Goal: Navigation & Orientation: Find specific page/section

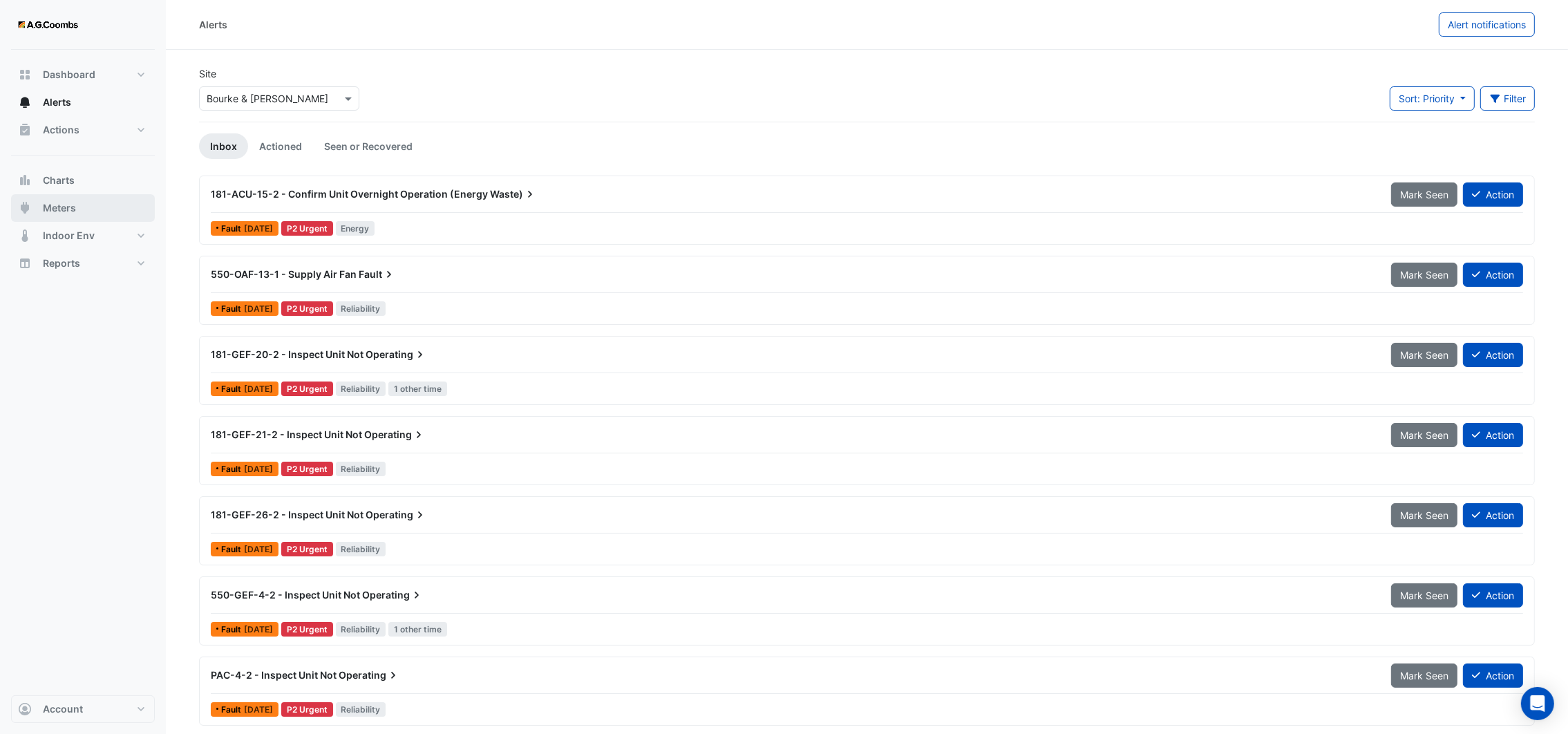
click at [44, 208] on span "Meters" at bounding box center [60, 208] width 33 height 14
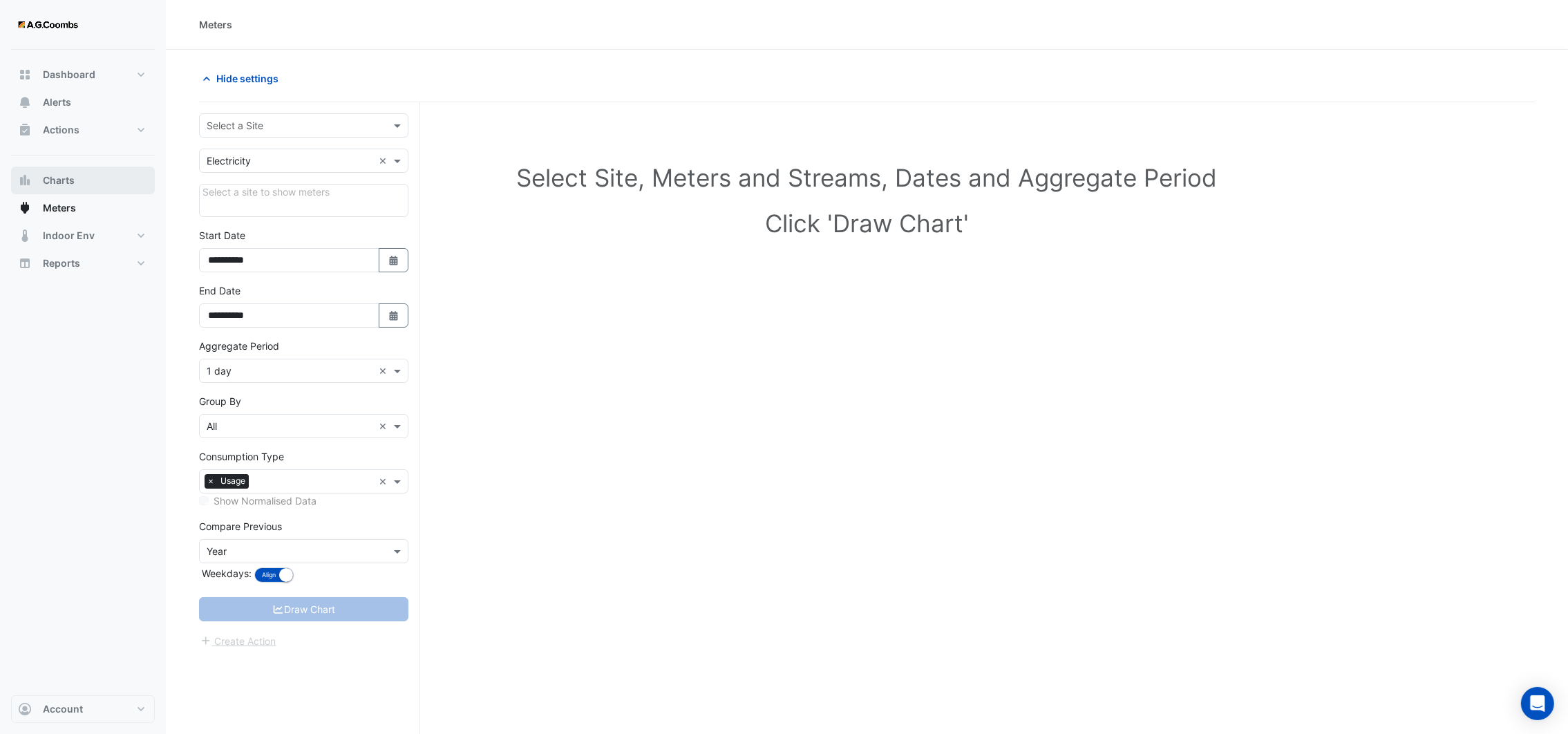
click at [39, 176] on button "Charts" at bounding box center [83, 180] width 144 height 28
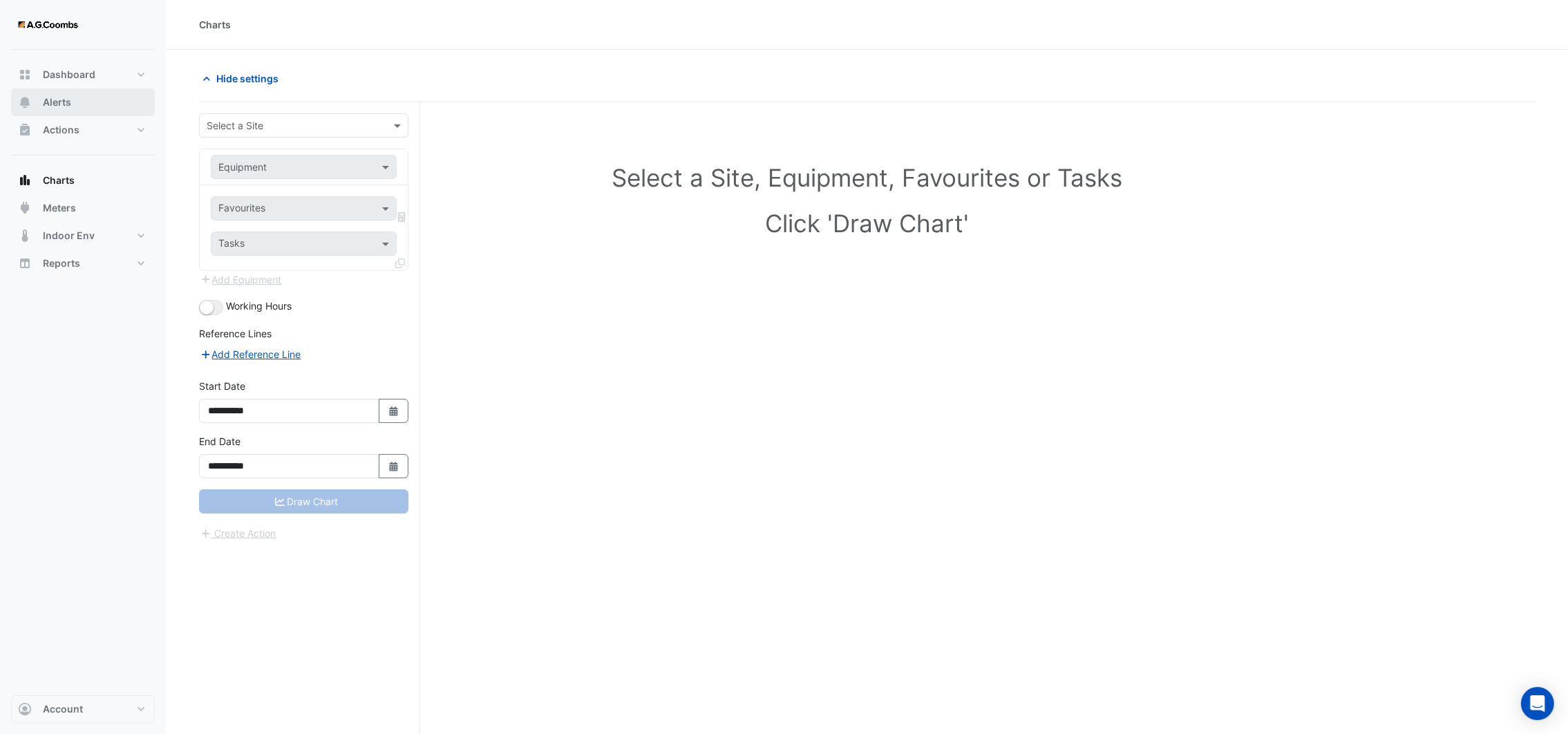
click at [51, 109] on button "Alerts" at bounding box center [83, 102] width 144 height 28
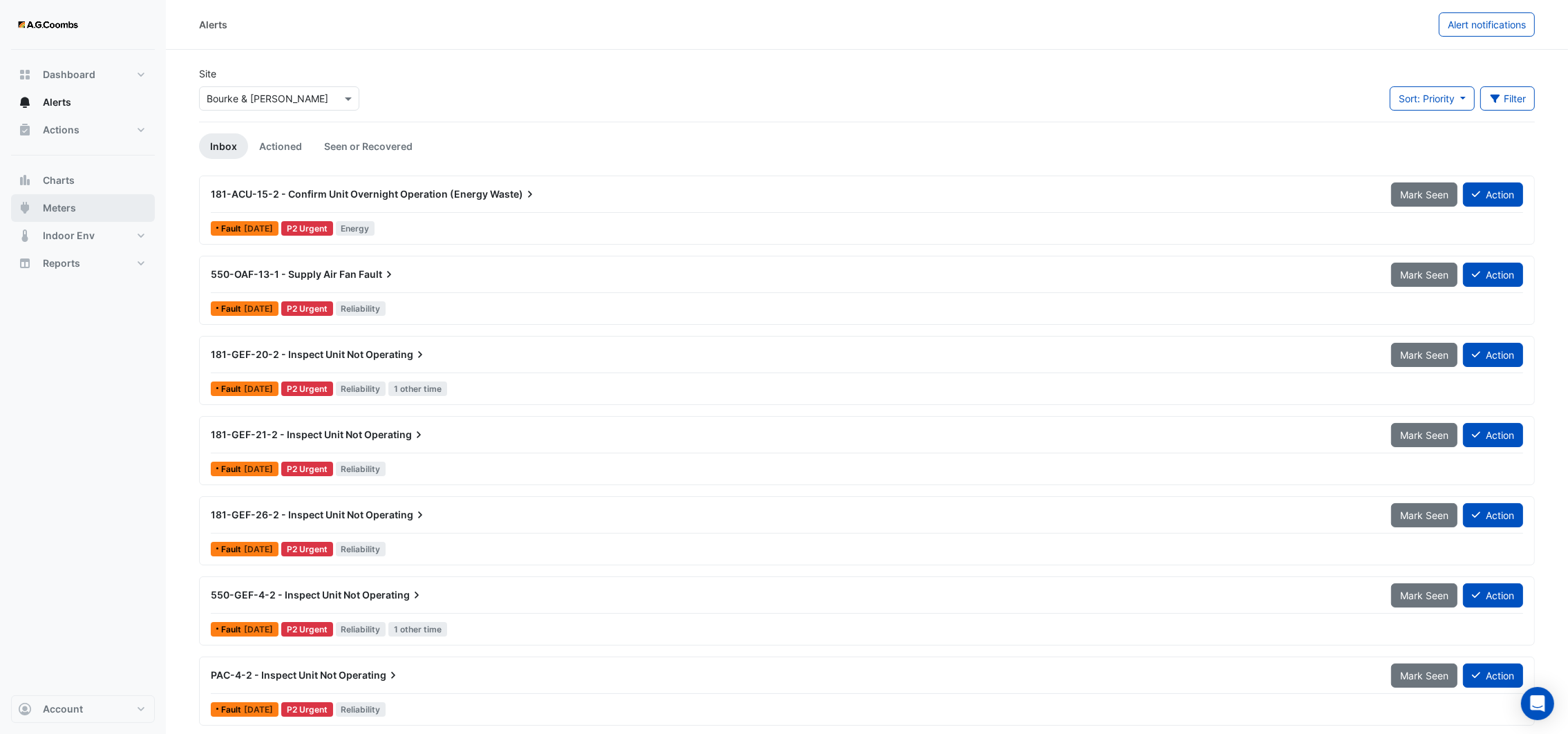
click at [48, 201] on span "Meters" at bounding box center [60, 208] width 33 height 14
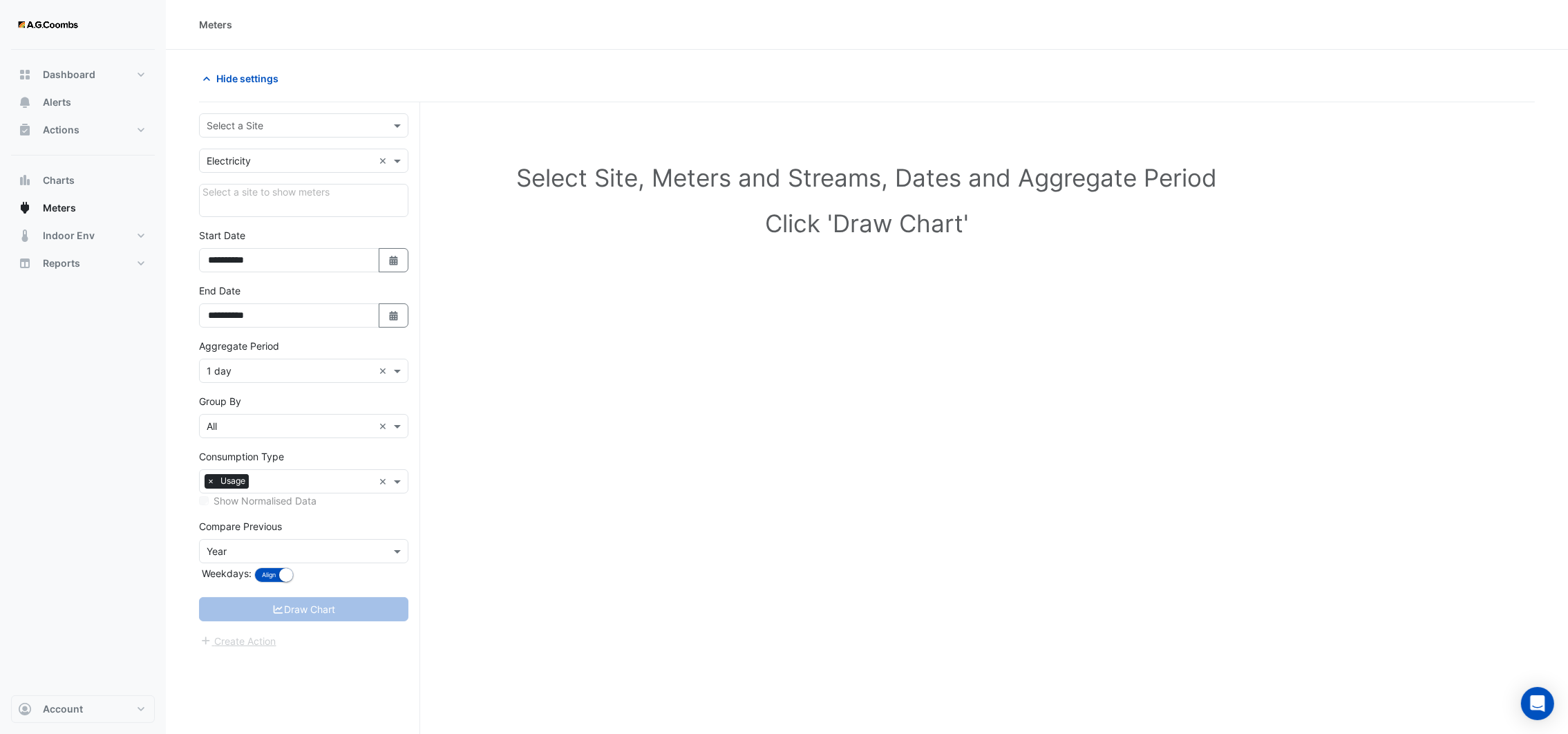
click at [362, 125] on input "text" at bounding box center [290, 126] width 166 height 15
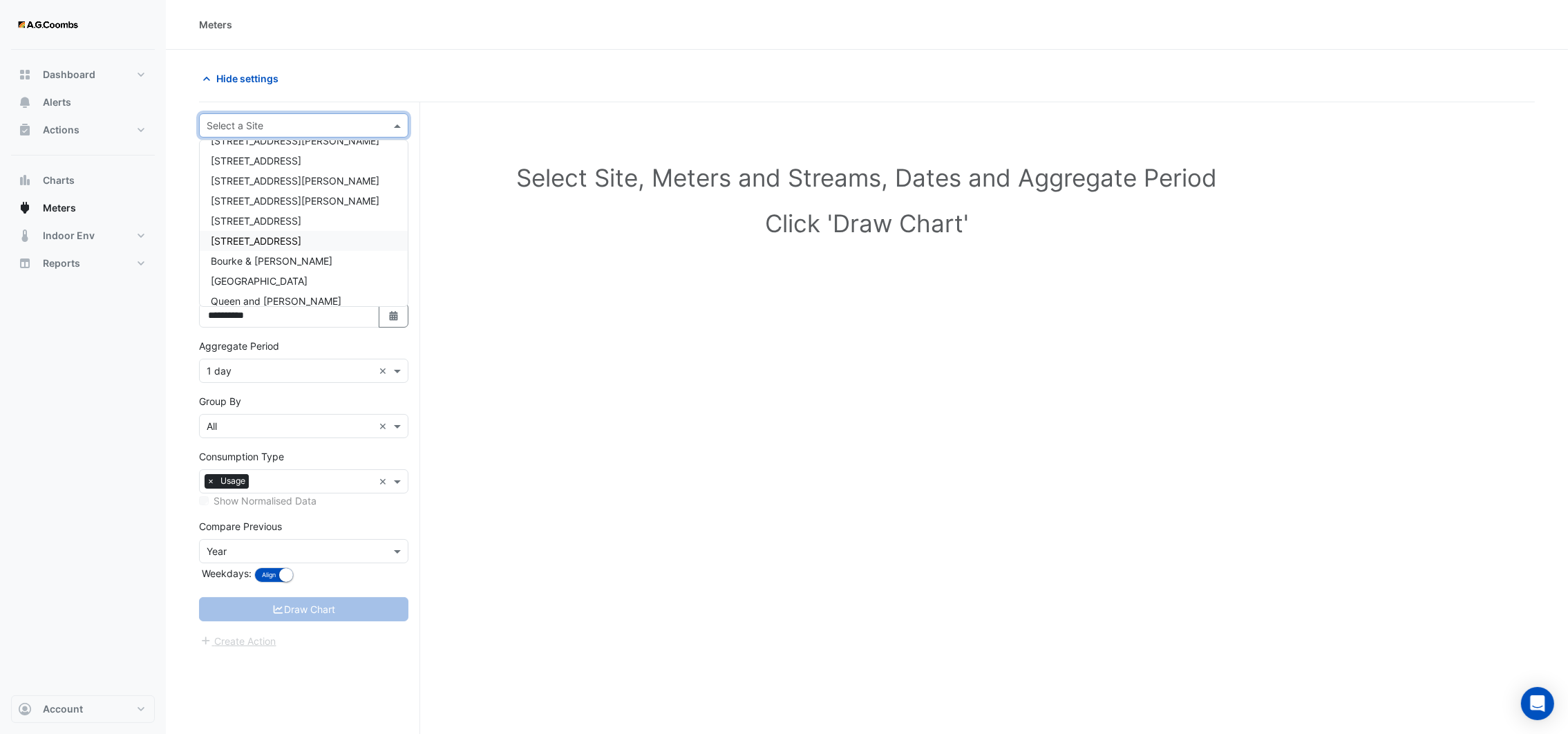
scroll to position [85, 0]
click at [259, 233] on span "Bourke & [PERSON_NAME]" at bounding box center [271, 230] width 122 height 11
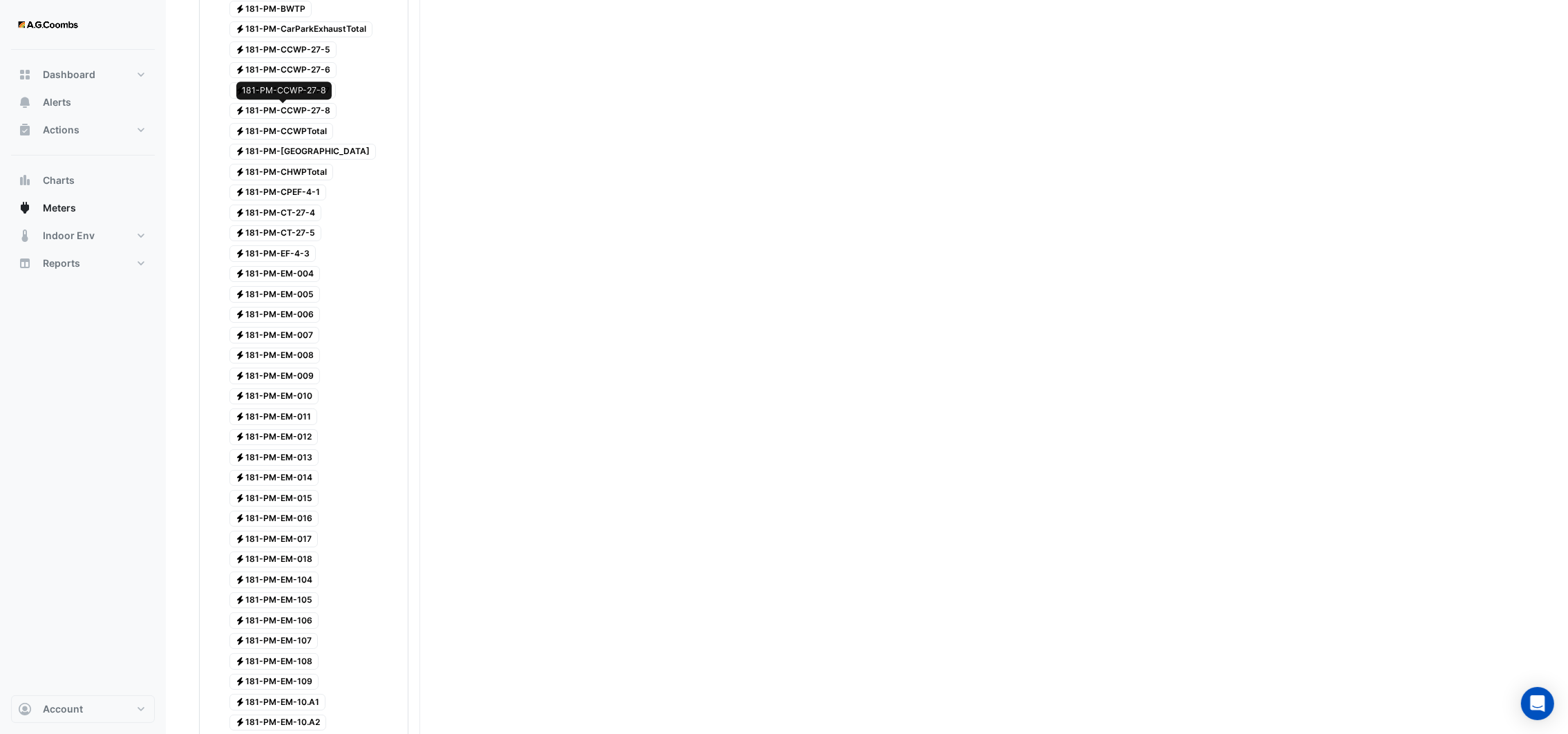
scroll to position [296, 0]
